Goal: Task Accomplishment & Management: Use online tool/utility

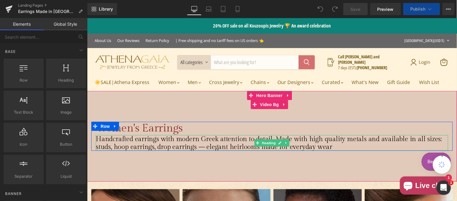
scroll to position [56, 0]
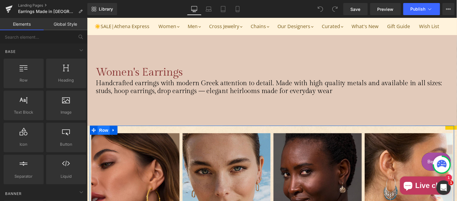
click at [105, 134] on span "Row" at bounding box center [103, 129] width 12 height 9
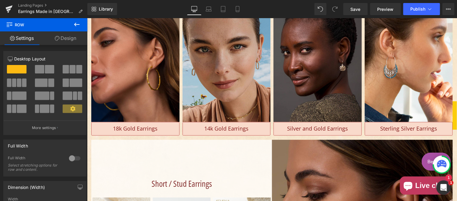
scroll to position [112, 0]
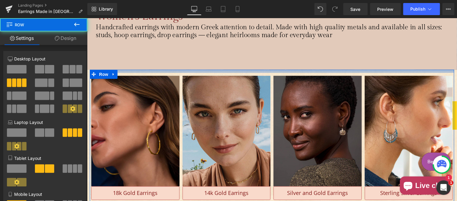
drag, startPoint x: 154, startPoint y: 93, endPoint x: 157, endPoint y: 86, distance: 7.6
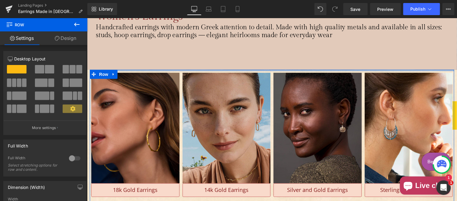
drag, startPoint x: 155, startPoint y: 97, endPoint x: 161, endPoint y: 80, distance: 18.9
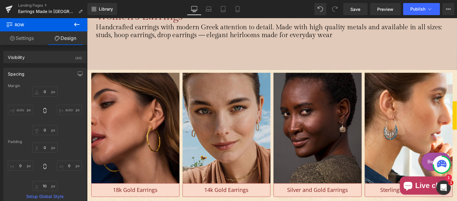
drag, startPoint x: 132, startPoint y: 87, endPoint x: 134, endPoint y: 81, distance: 6.0
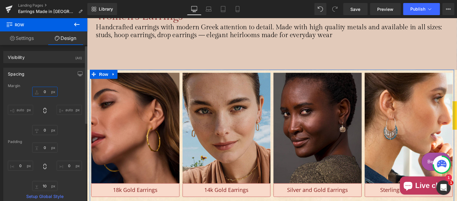
click at [41, 91] on input "0" at bounding box center [44, 92] width 25 height 10
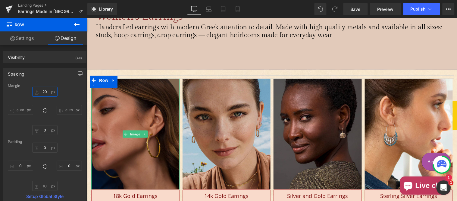
type input "2"
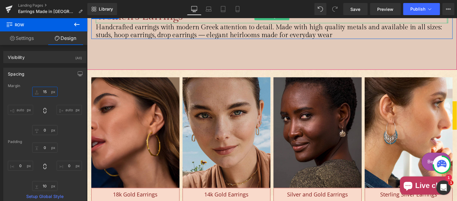
type input "1"
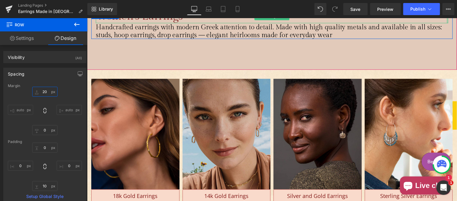
type input "2"
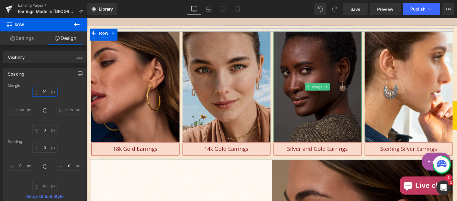
scroll to position [167, 0]
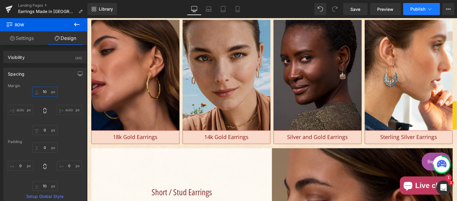
type input "10"
click at [429, 9] on icon at bounding box center [430, 9] width 3 height 2
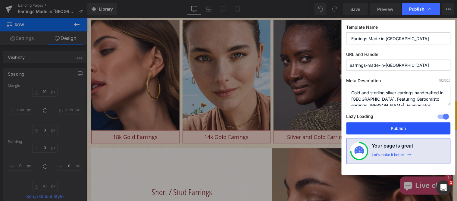
click at [386, 127] on button "Publish" at bounding box center [399, 128] width 104 height 12
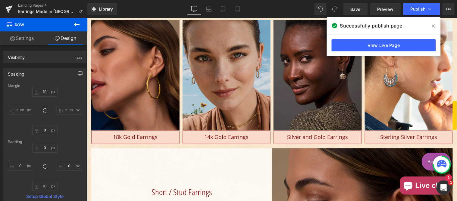
drag, startPoint x: 436, startPoint y: 27, endPoint x: 348, endPoint y: 8, distance: 90.0
click at [436, 27] on span at bounding box center [434, 26] width 10 height 10
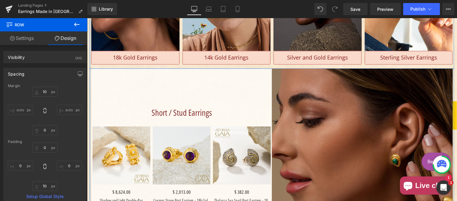
scroll to position [335, 0]
